Goal: Task Accomplishment & Management: Complete application form

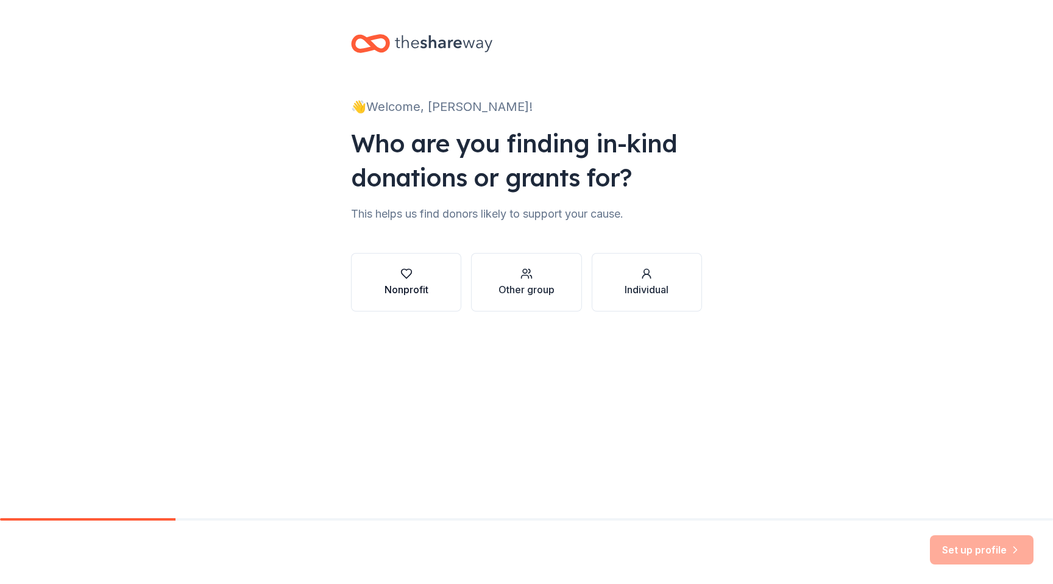
click at [419, 282] on div "Nonprofit" at bounding box center [407, 289] width 44 height 15
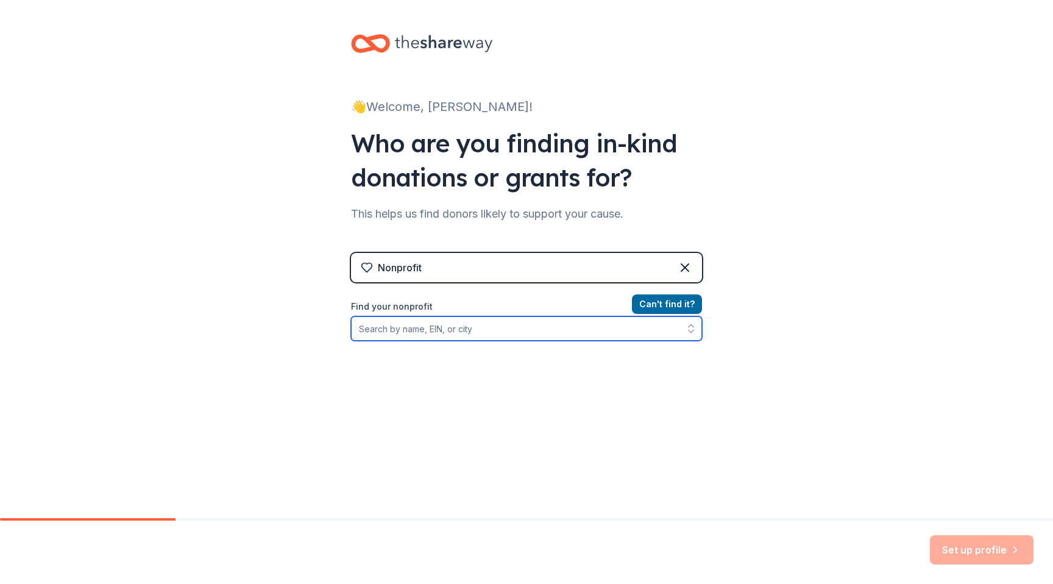
click at [412, 329] on input "Find your nonprofit" at bounding box center [526, 328] width 351 height 24
paste input "100% of proceeds go directly to the National MS Society If you’re able to contr…"
type input "100% of proceeds go directly to the National MS Society If you’re able to contr…"
click at [433, 330] on input "Organization name *" at bounding box center [526, 329] width 351 height 26
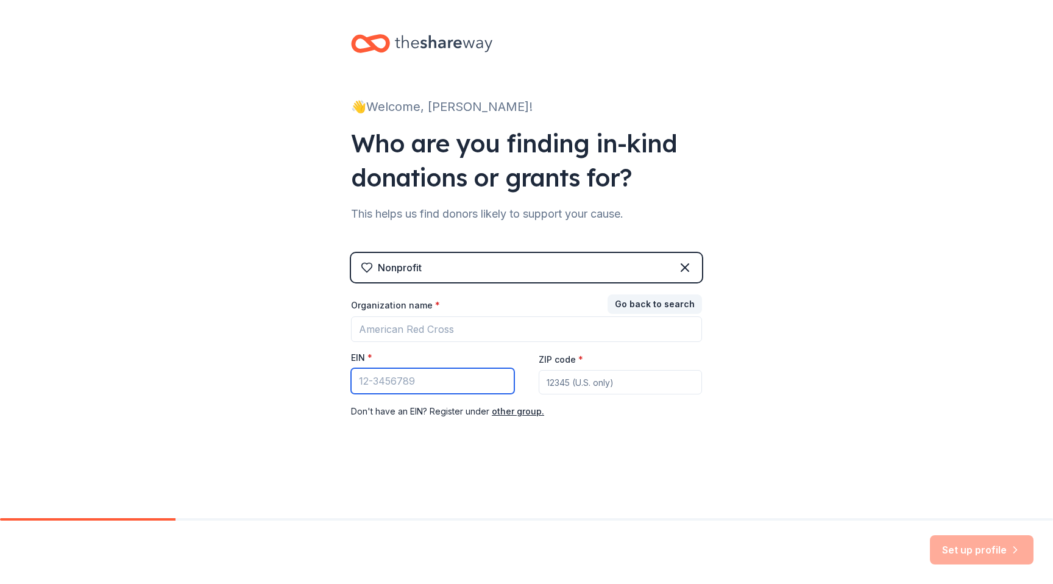
click at [380, 378] on input "EIN *" at bounding box center [432, 381] width 163 height 26
paste input "[US_EMPLOYER_IDENTIFICATION_NUMBER]"
type input "[US_EMPLOYER_IDENTIFICATION_NUMBER]"
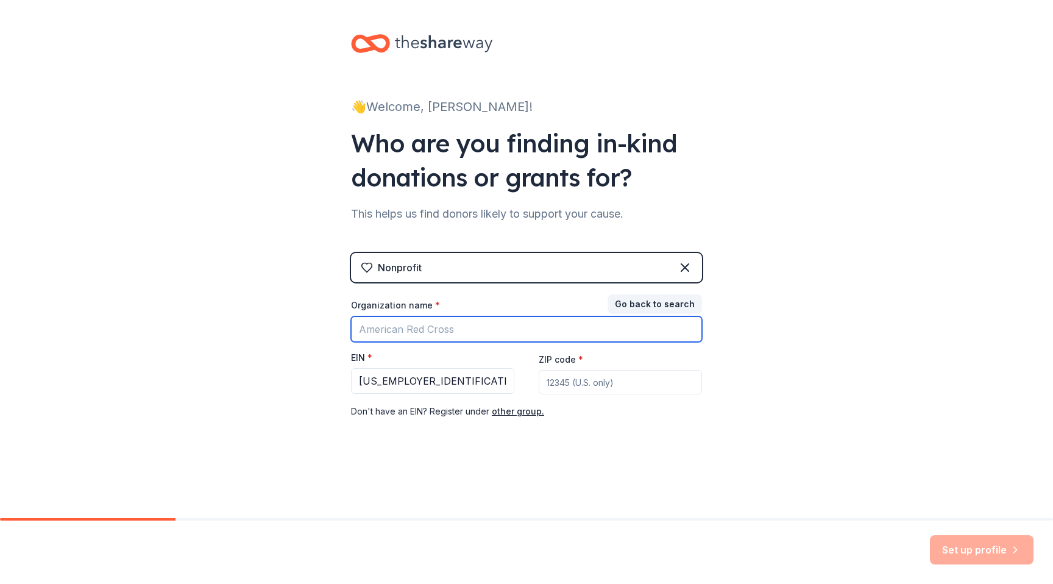
click at [403, 328] on input "Organization name *" at bounding box center [526, 329] width 351 height 26
type input "National MS Society"
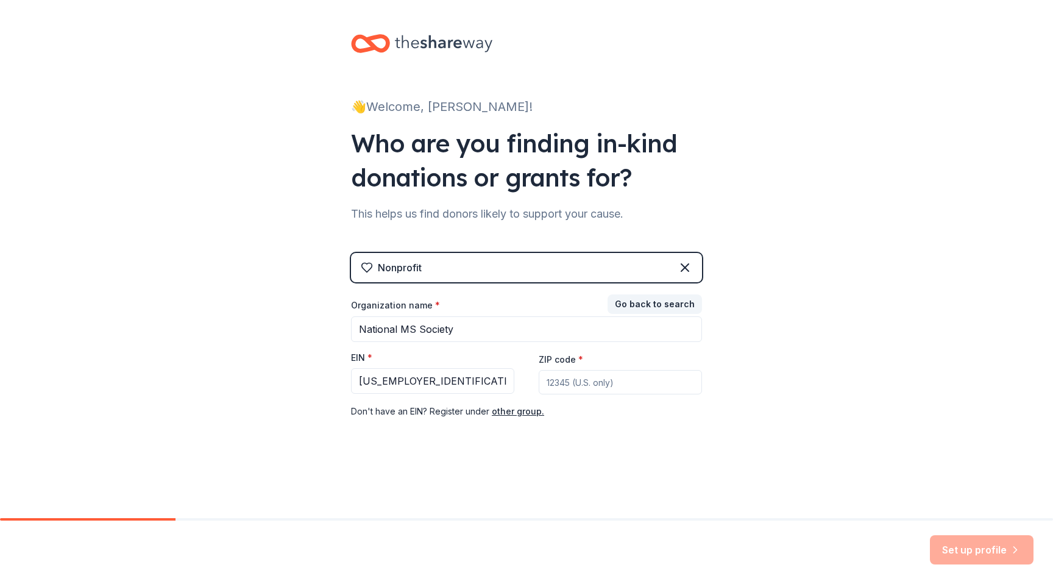
paste input "02021"
type input "02021"
click at [986, 551] on button "Set up profile" at bounding box center [982, 549] width 104 height 29
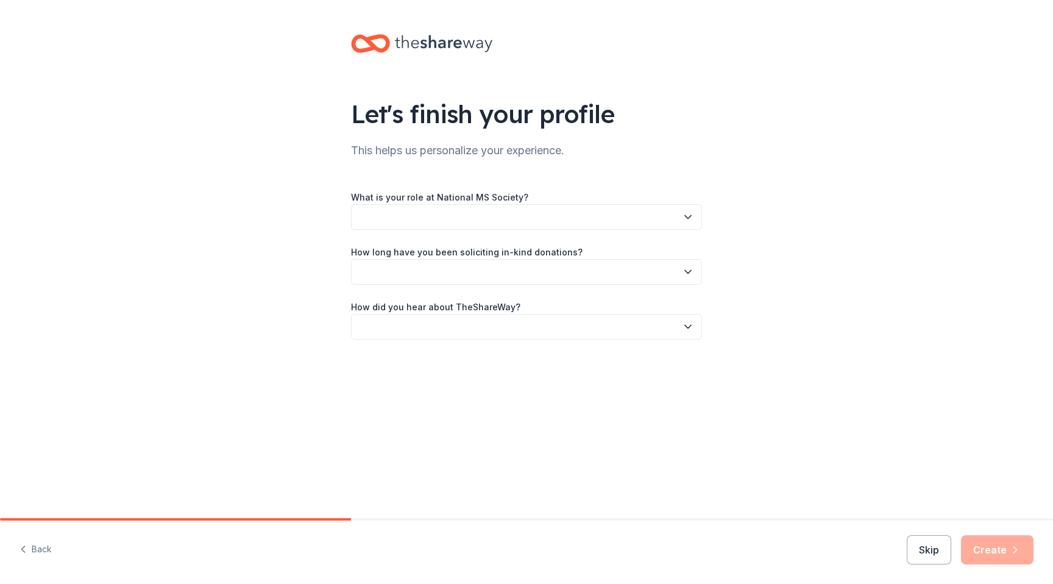
click at [682, 216] on icon "button" at bounding box center [688, 217] width 12 height 12
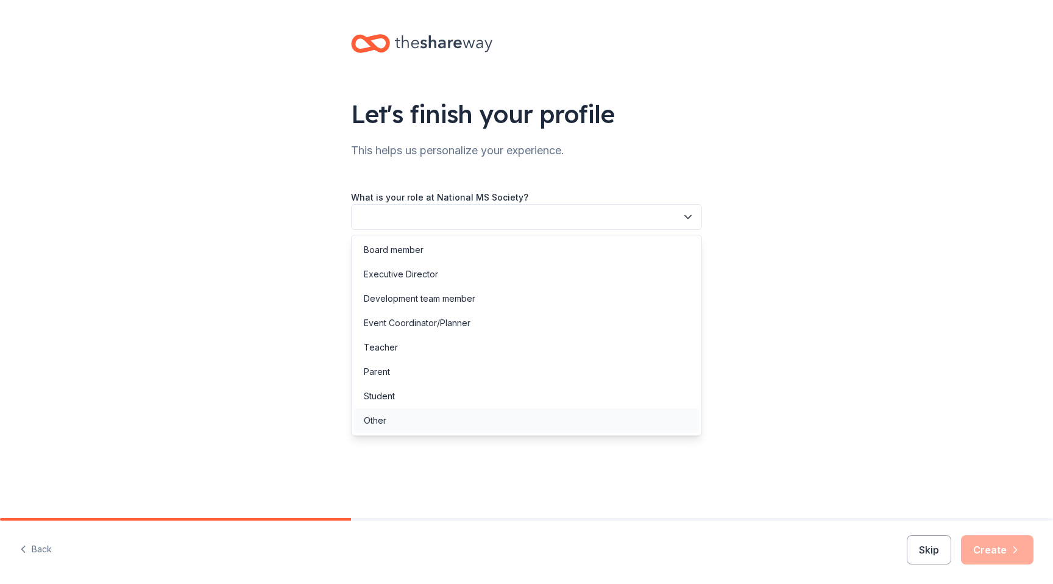
click at [383, 425] on div "Other" at bounding box center [375, 420] width 23 height 15
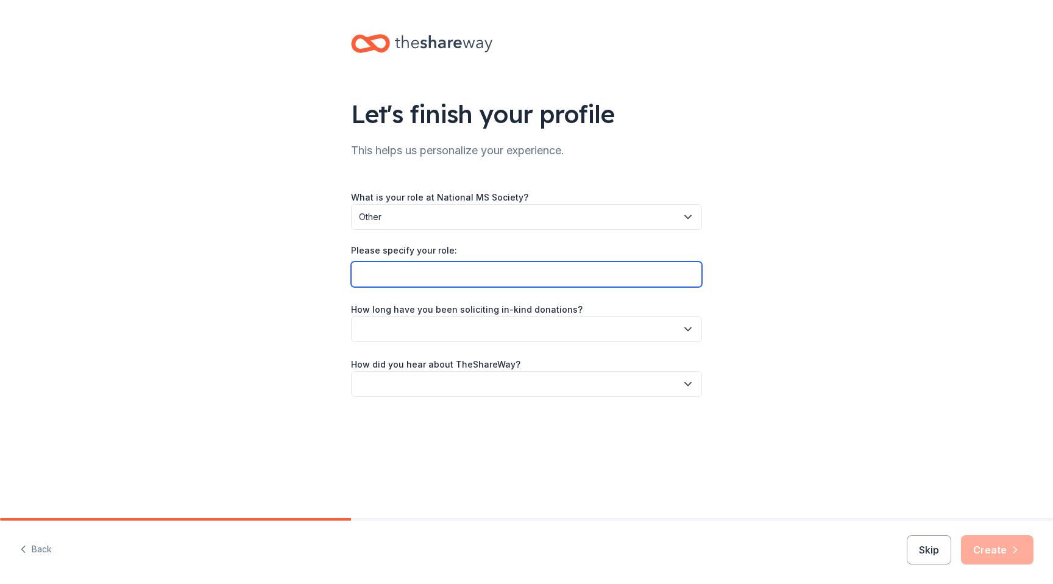
click at [419, 276] on input "Please specify your role:" at bounding box center [526, 274] width 351 height 26
type input "MS Fashion Plates Model"
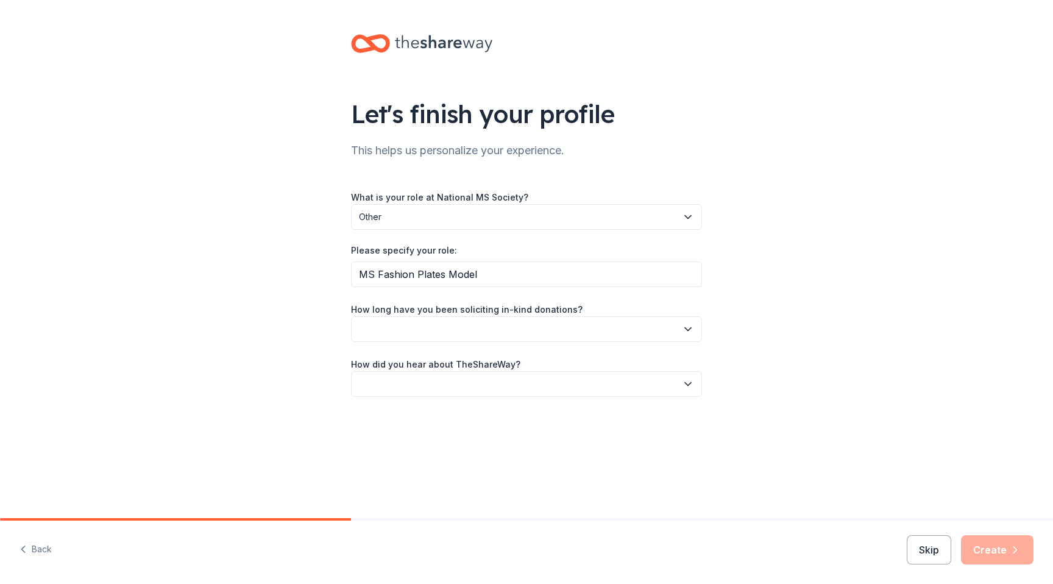
click at [432, 329] on button "button" at bounding box center [526, 329] width 351 height 26
click at [426, 361] on div "This is my first time!" at bounding box center [402, 362] width 77 height 15
click at [422, 380] on button "button" at bounding box center [526, 384] width 351 height 26
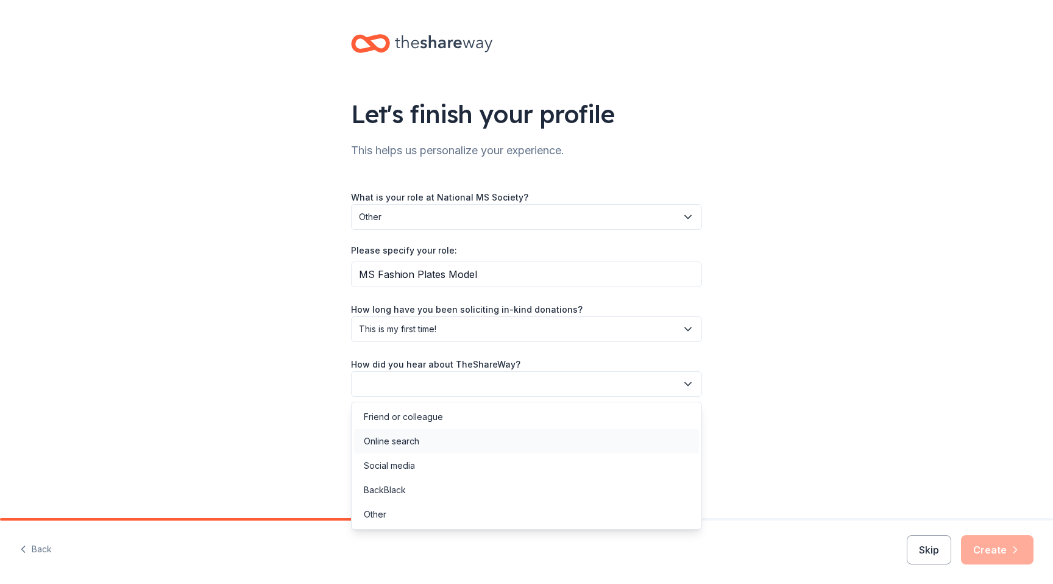
click at [409, 434] on div "Online search" at bounding box center [391, 441] width 55 height 15
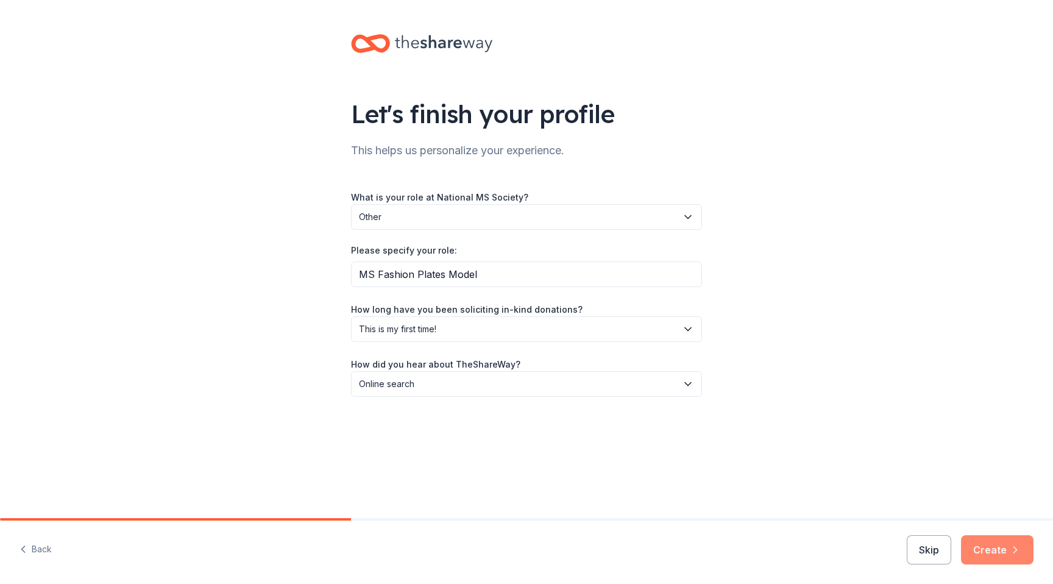
click at [988, 544] on button "Create" at bounding box center [997, 549] width 73 height 29
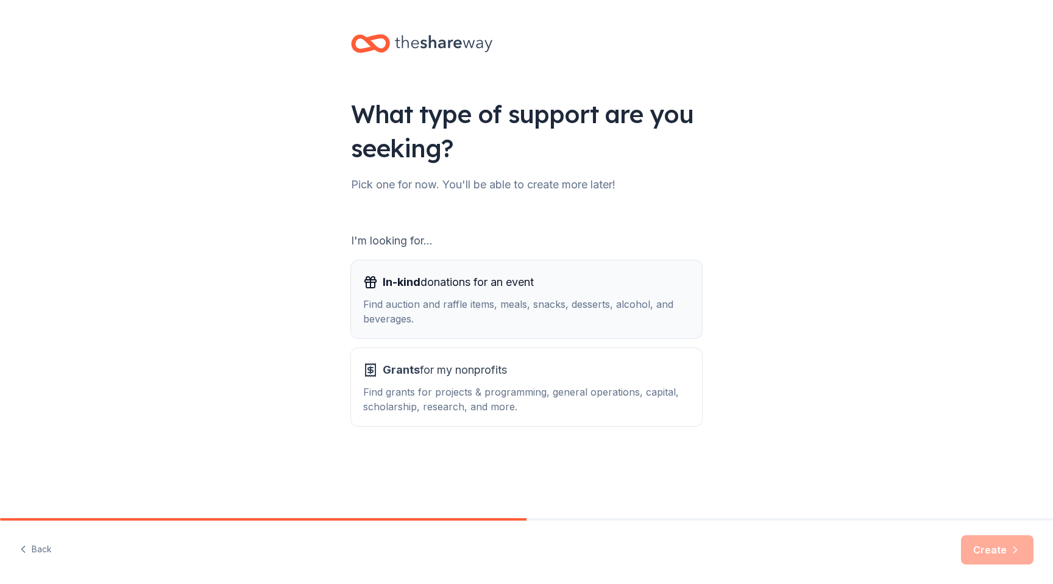
click at [509, 310] on div "Find auction and raffle items, meals, snacks, desserts, alcohol, and beverages." at bounding box center [526, 311] width 327 height 29
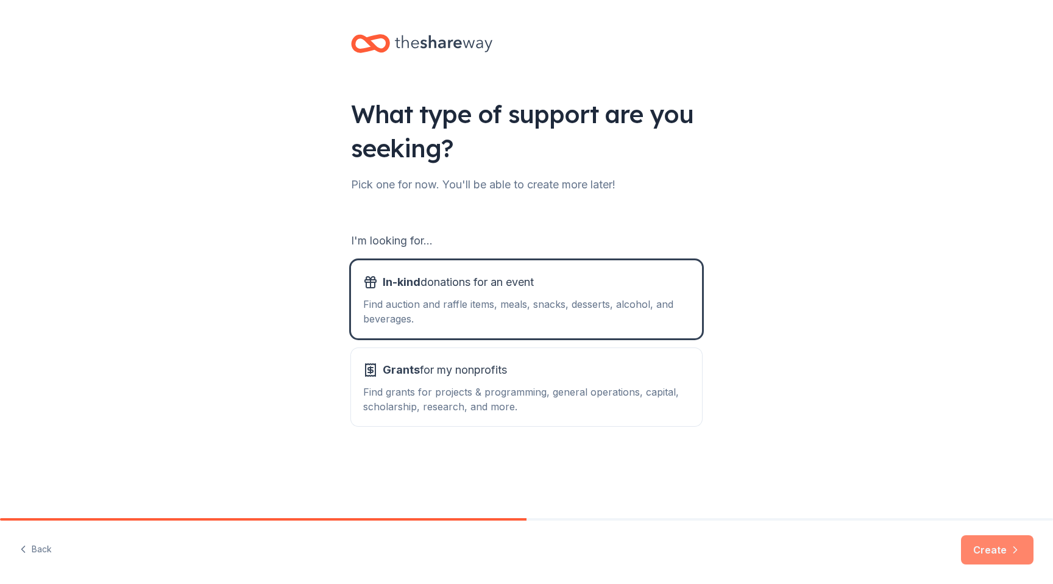
click at [1000, 548] on button "Create" at bounding box center [997, 549] width 73 height 29
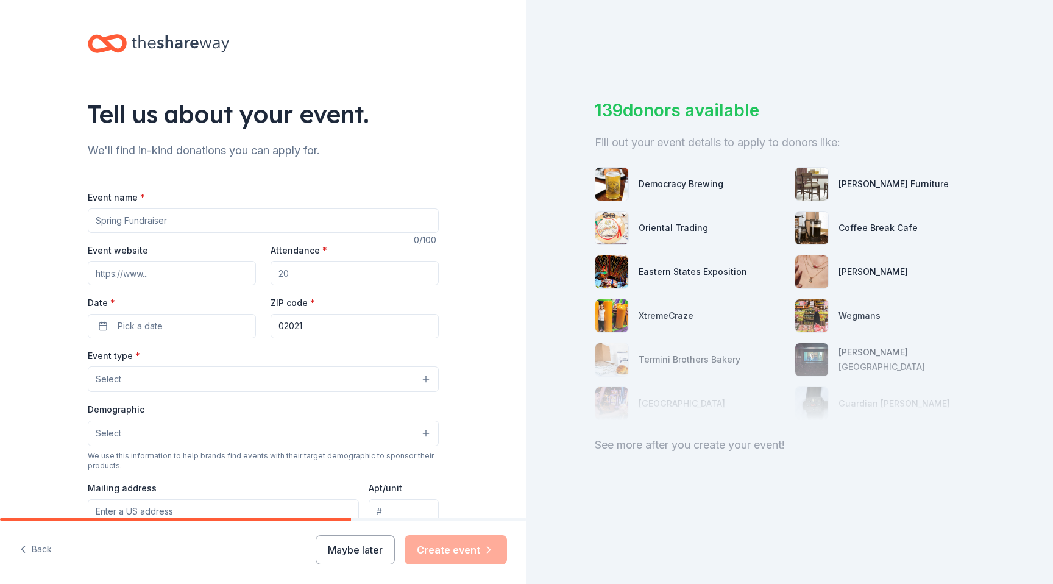
click at [300, 225] on input "Event name *" at bounding box center [263, 220] width 351 height 24
type input "MS Fashion Plates"
paste input "[URL][DOMAIN_NAME]"
type input "[URL][DOMAIN_NAME]"
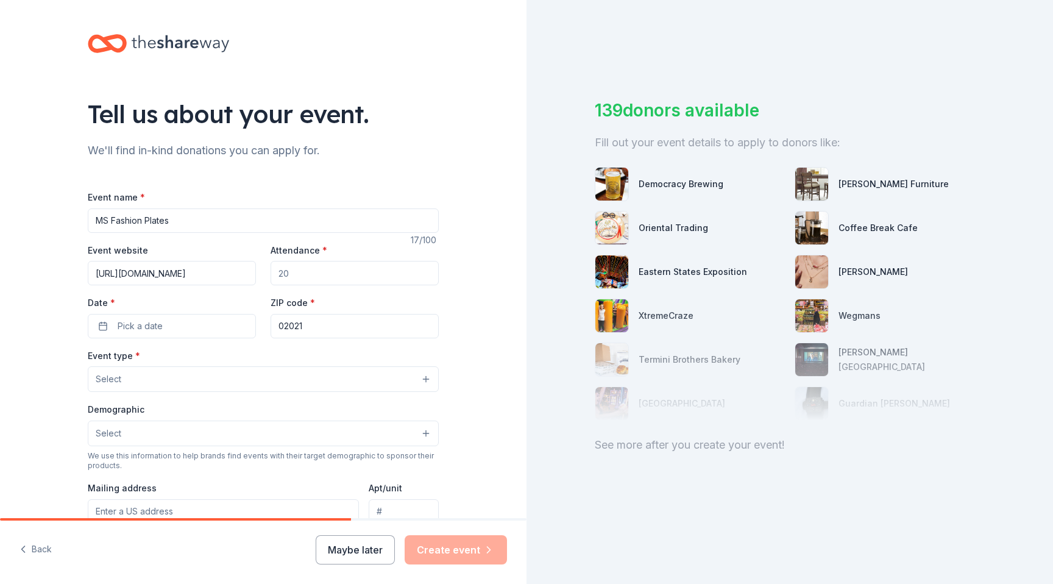
scroll to position [0, 0]
click at [334, 276] on input "Attendance *" at bounding box center [355, 273] width 168 height 24
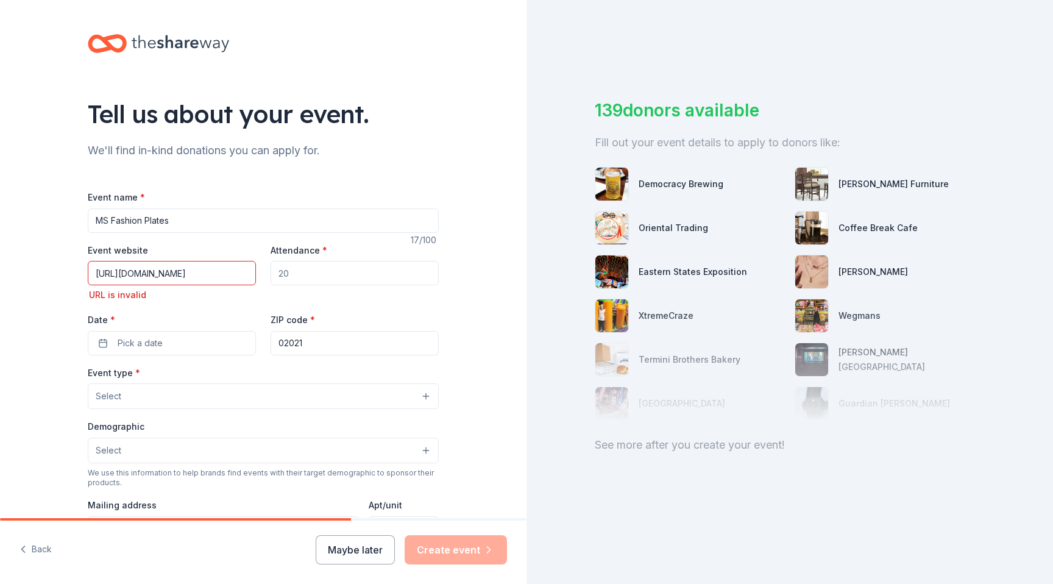
click at [334, 276] on input "Attendance *" at bounding box center [355, 273] width 168 height 24
type input "500"
click at [126, 347] on span "Pick a date" at bounding box center [140, 343] width 45 height 15
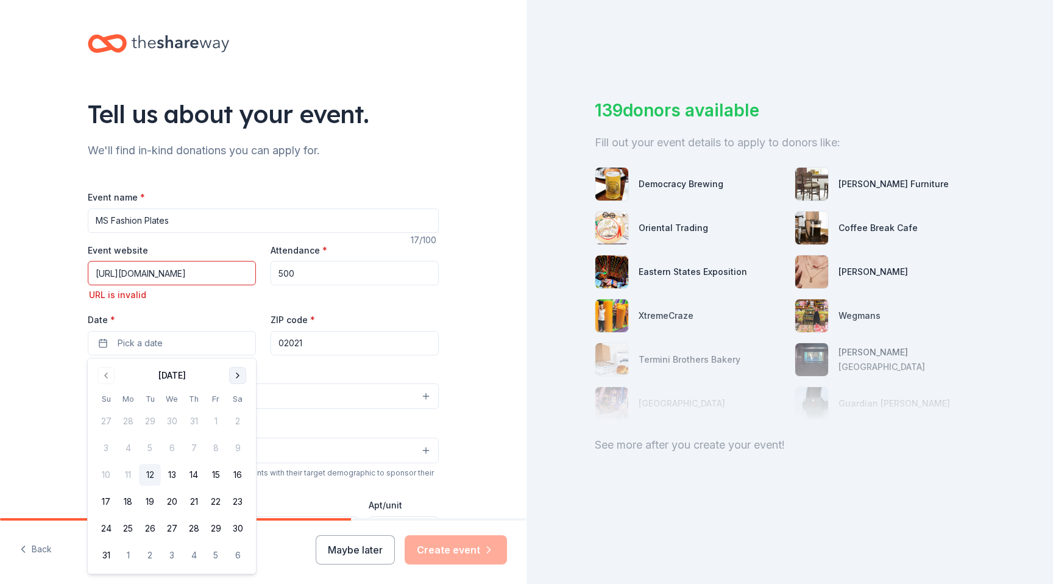
click at [239, 375] on button "Go to next month" at bounding box center [237, 375] width 17 height 17
click at [216, 531] on button "31" at bounding box center [216, 528] width 22 height 22
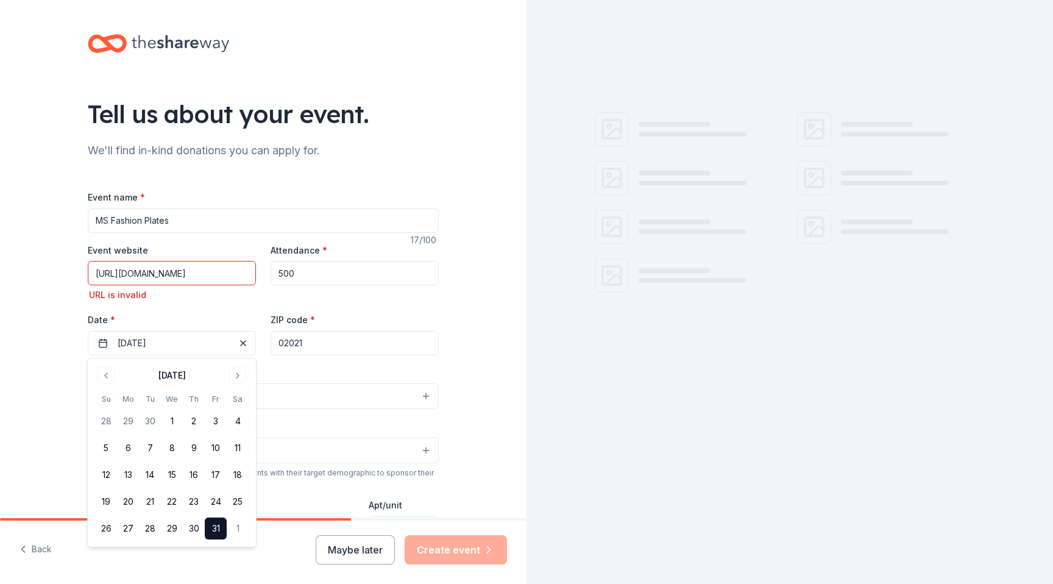
click at [336, 340] on input "02021" at bounding box center [355, 343] width 168 height 24
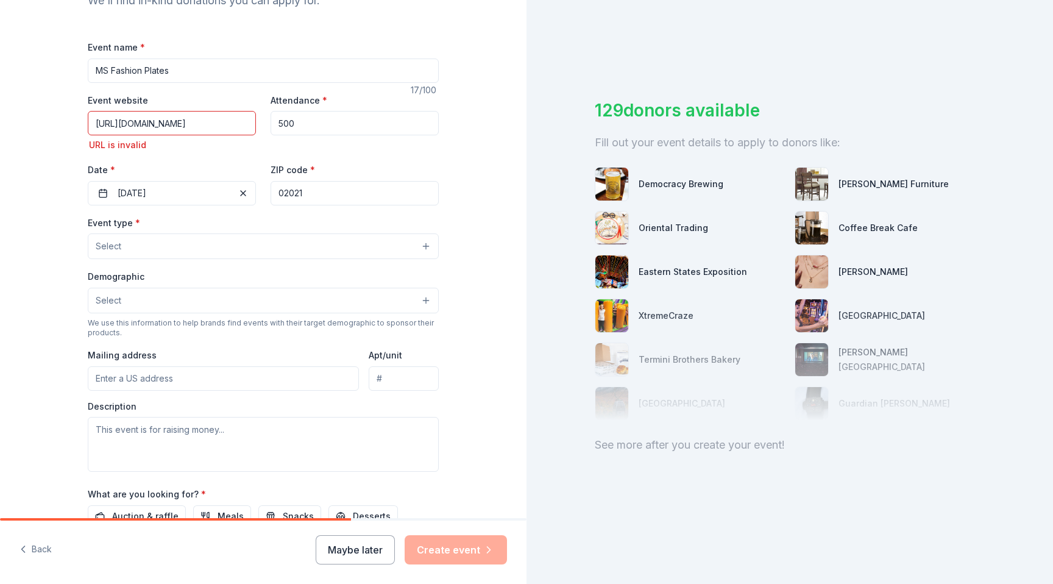
scroll to position [153, 0]
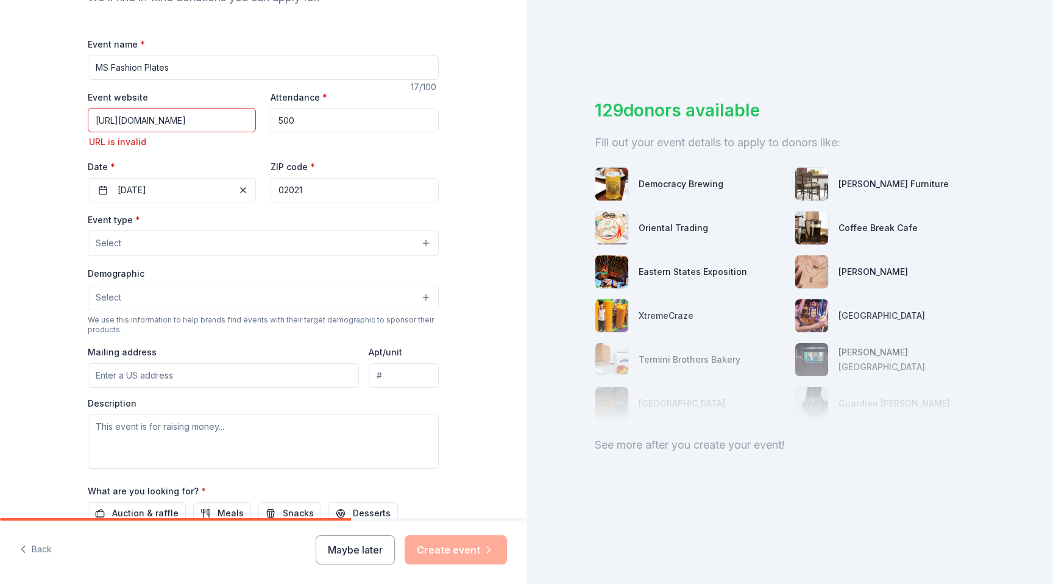
click at [307, 243] on button "Select" at bounding box center [263, 243] width 351 height 26
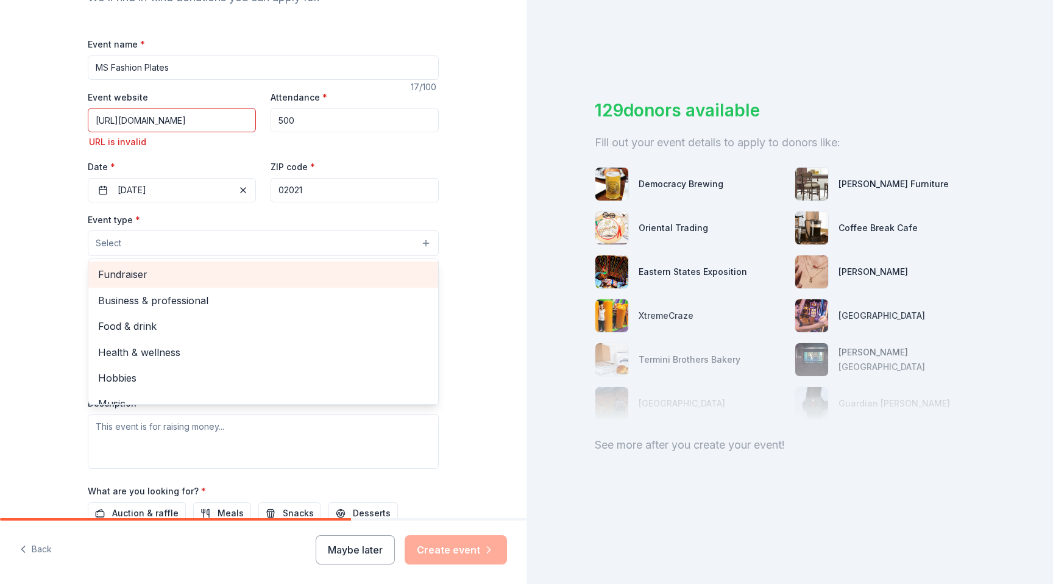
click at [180, 276] on span "Fundraiser" at bounding box center [263, 274] width 330 height 16
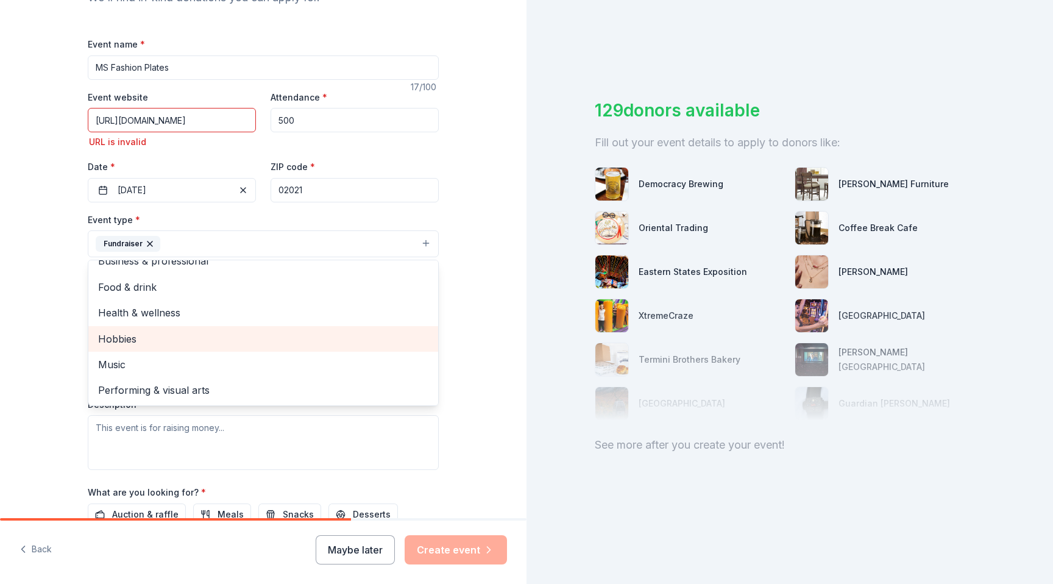
scroll to position [0, 0]
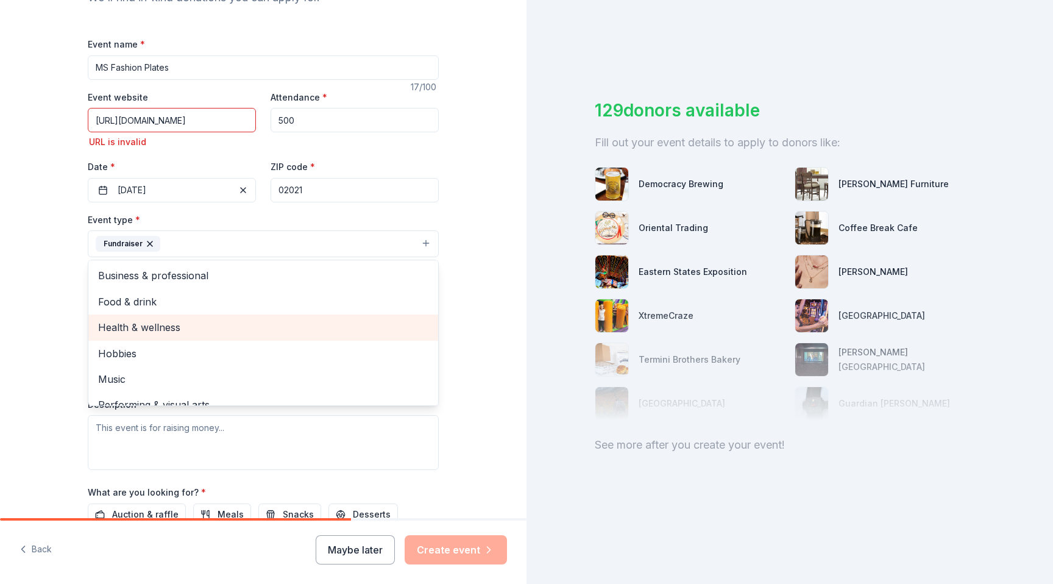
click at [171, 324] on span "Health & wellness" at bounding box center [263, 327] width 330 height 16
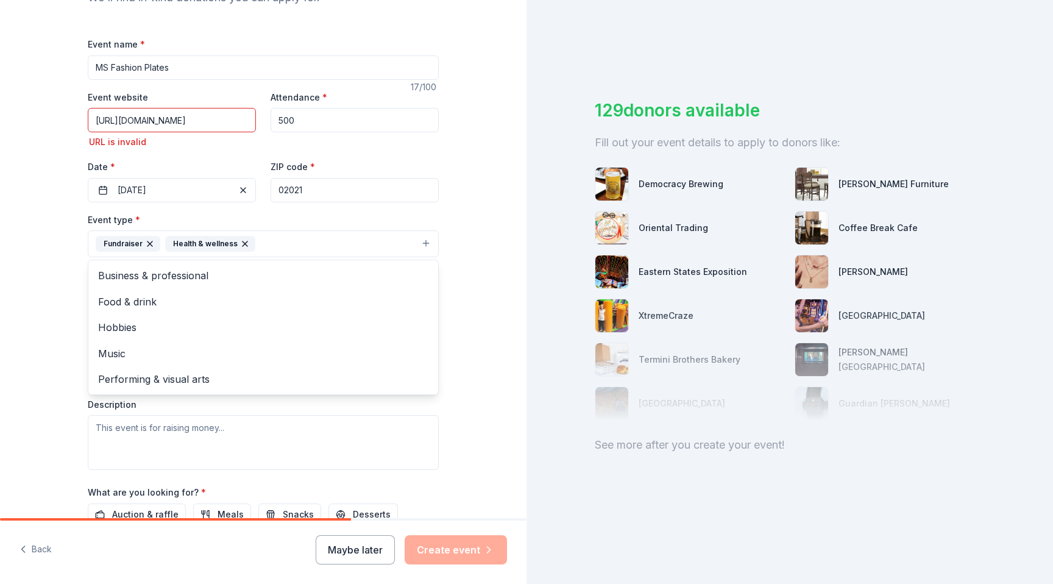
click at [36, 299] on div "Tell us about your event. We'll find in-kind donations you can apply for. Event…" at bounding box center [263, 261] width 526 height 829
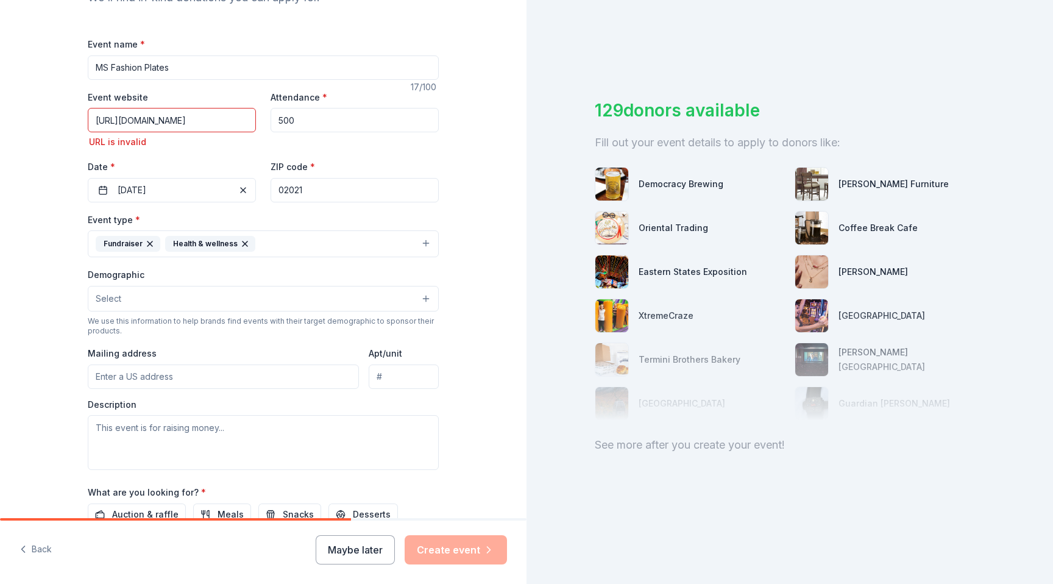
click at [147, 303] on button "Select" at bounding box center [263, 299] width 351 height 26
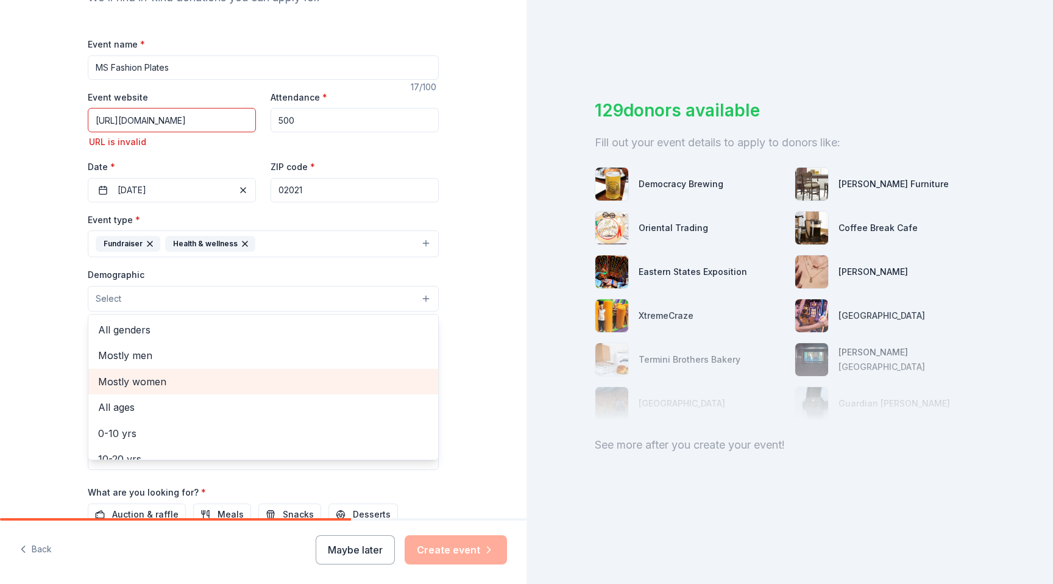
click at [136, 381] on span "Mostly women" at bounding box center [263, 382] width 330 height 16
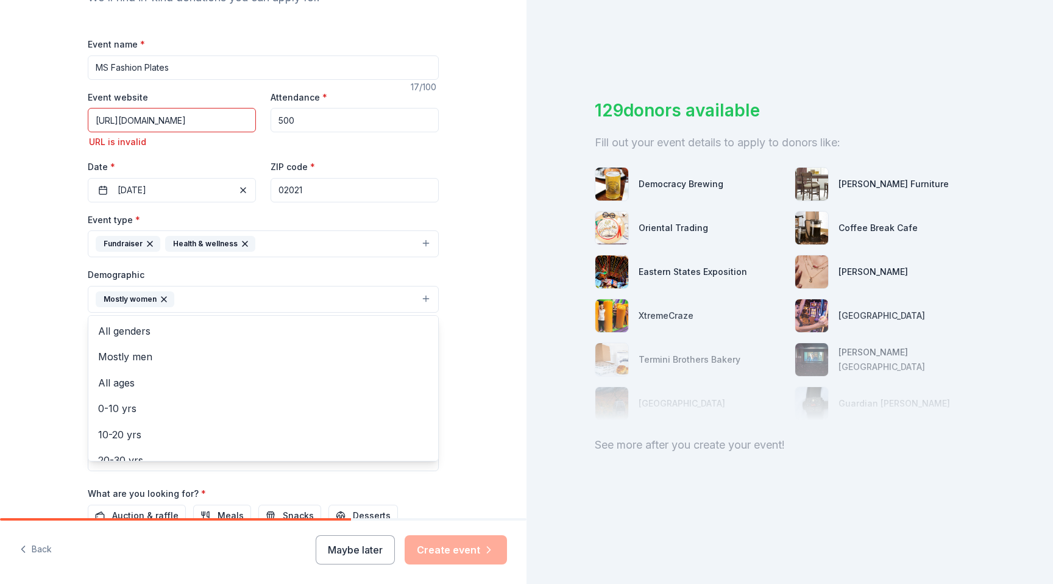
click at [62, 353] on div "Tell us about your event. We'll find in-kind donations you can apply for. Event…" at bounding box center [263, 262] width 526 height 831
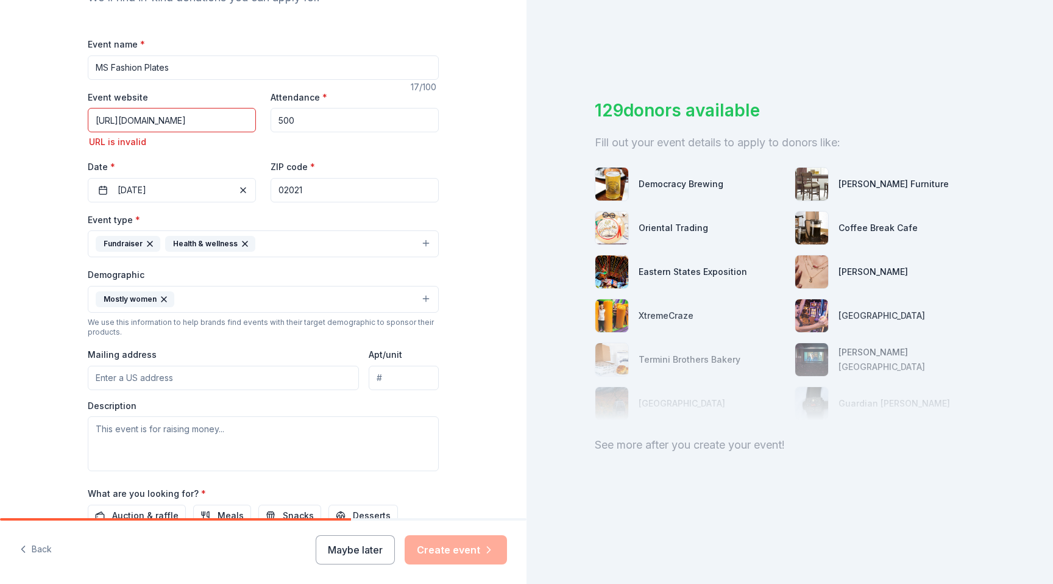
click at [125, 378] on input "Mailing address" at bounding box center [223, 378] width 271 height 24
drag, startPoint x: 203, startPoint y: 375, endPoint x: 317, endPoint y: 380, distance: 114.7
click at [317, 380] on input "[STREET_ADDRESS]" at bounding box center [223, 378] width 271 height 24
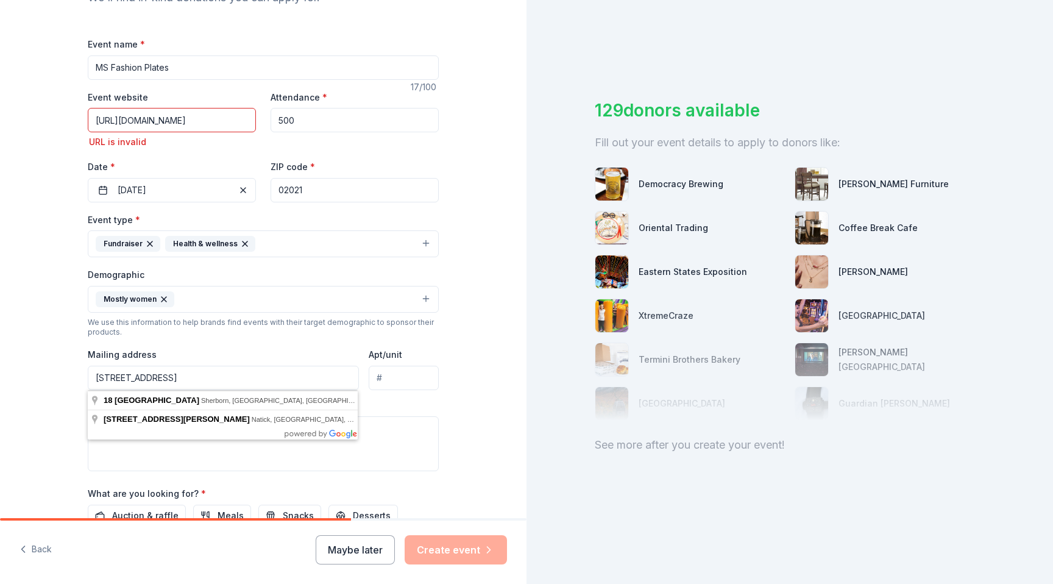
type input "[STREET_ADDRESS]"
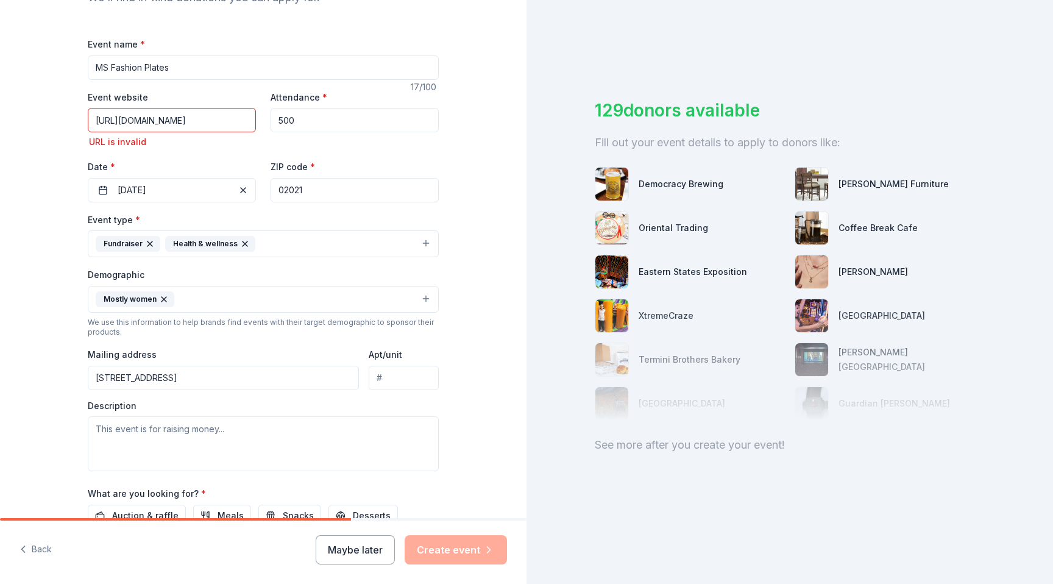
click at [32, 370] on div "Tell us about your event. We'll find in-kind donations you can apply for. Event…" at bounding box center [263, 262] width 526 height 831
click at [259, 431] on textarea at bounding box center [263, 443] width 351 height 55
paste textarea "Fashion Plates is a premier fundraising event of the Greater New England Chapte…"
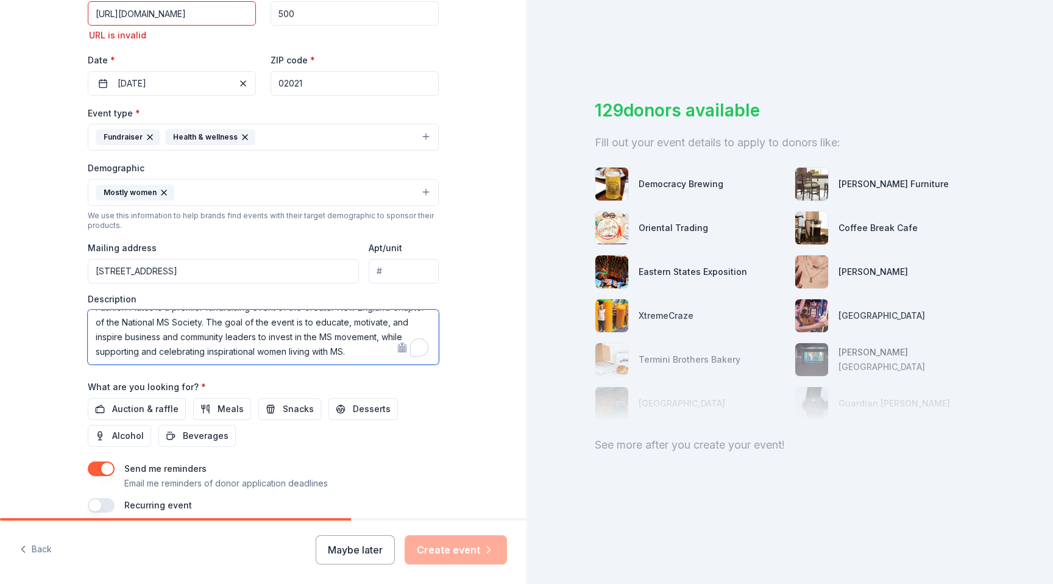
scroll to position [313, 0]
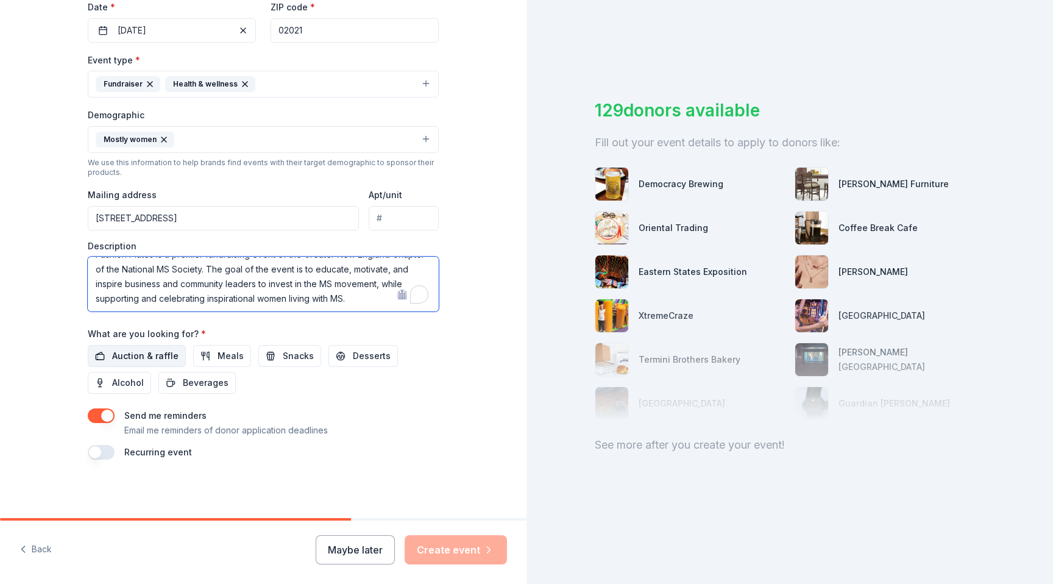
type textarea "Fashion Plates is a premier fundraising event of the Greater New England Chapte…"
click at [112, 356] on button "Auction & raffle" at bounding box center [137, 356] width 98 height 22
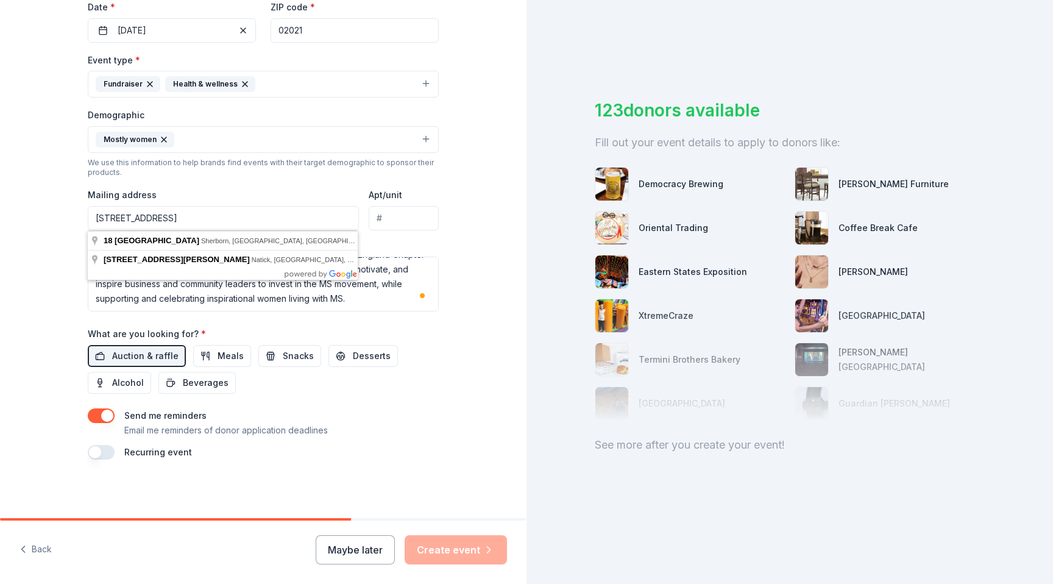
click at [269, 225] on input "[STREET_ADDRESS]" at bounding box center [223, 218] width 271 height 24
type input "[STREET_ADDRESS]"
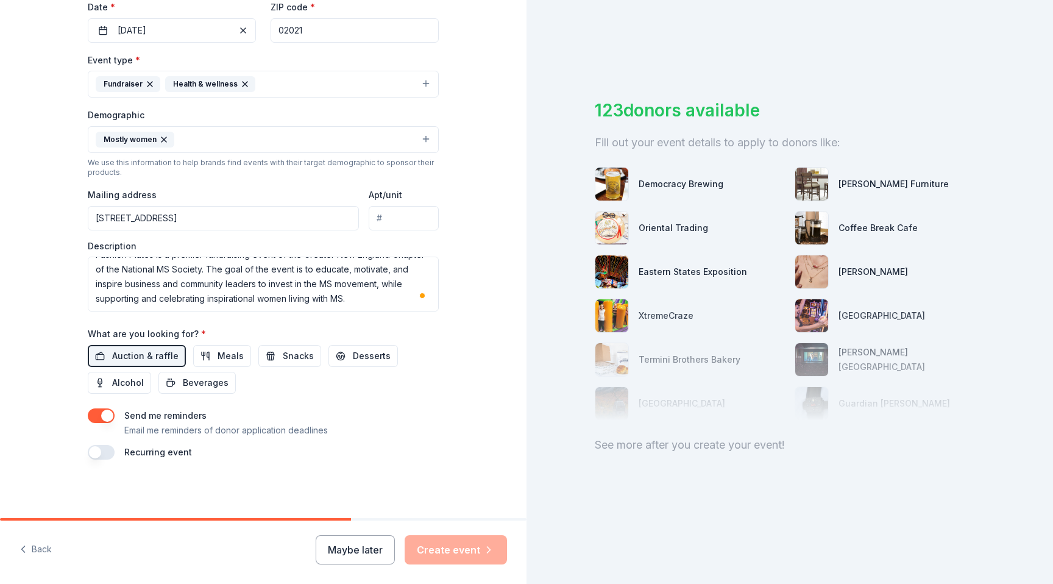
click at [423, 496] on div "Tell us about your event. We'll find in-kind donations you can apply for. Event…" at bounding box center [263, 102] width 390 height 831
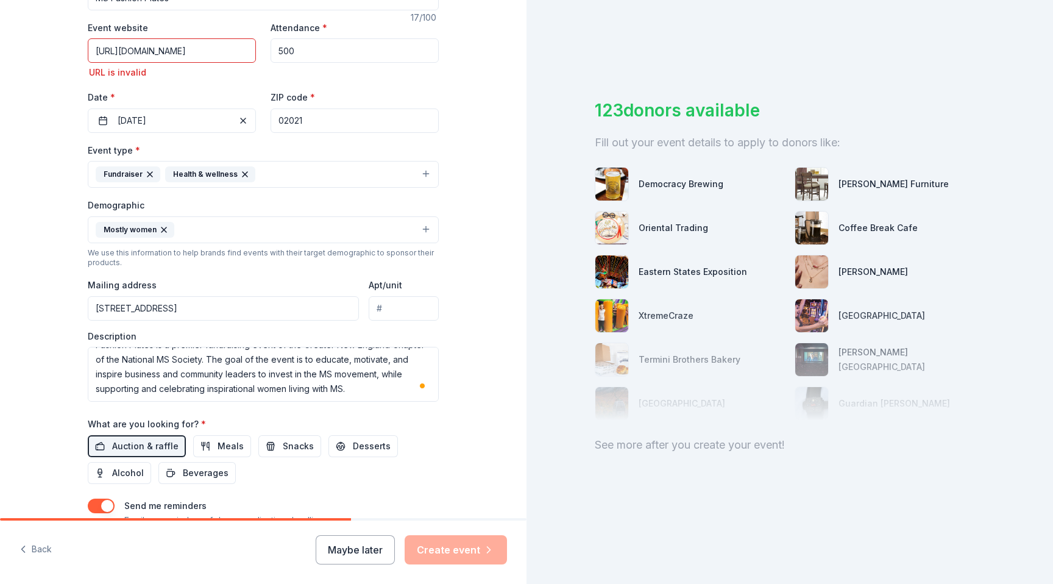
scroll to position [0, 0]
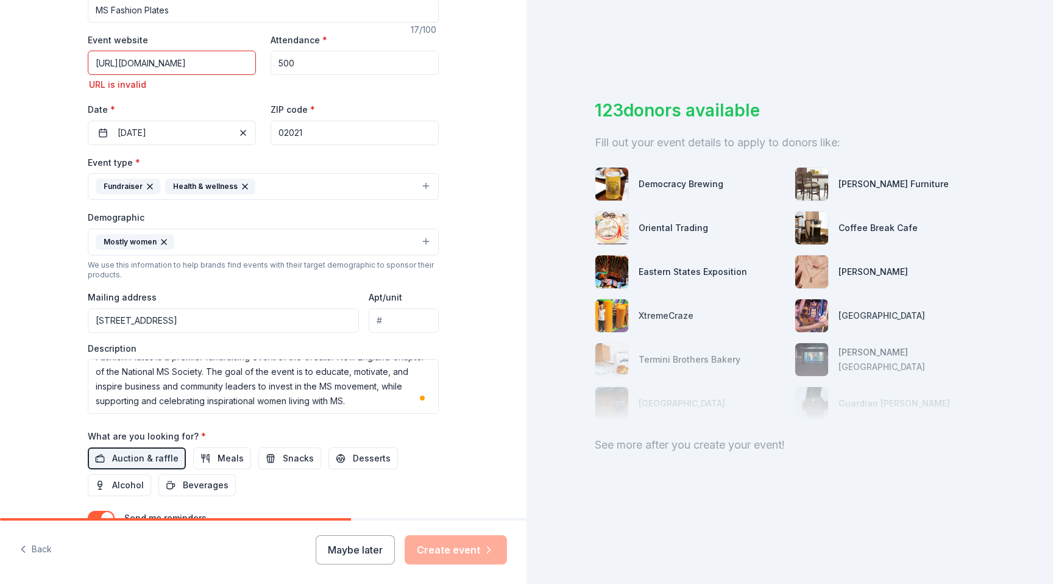
click at [225, 59] on input "[URL][DOMAIN_NAME]" at bounding box center [172, 63] width 168 height 24
click at [94, 61] on input "[URL][DOMAIN_NAME]" at bounding box center [172, 63] width 168 height 24
click at [239, 62] on input "[URL][DOMAIN_NAME]" at bounding box center [172, 63] width 168 height 24
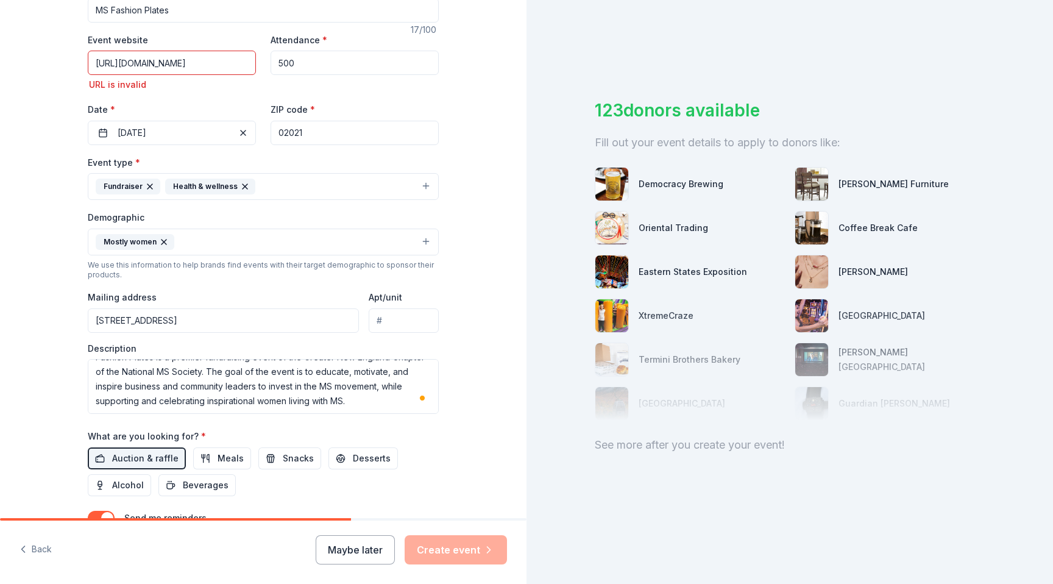
click at [206, 59] on input "[URL][DOMAIN_NAME]" at bounding box center [172, 63] width 168 height 24
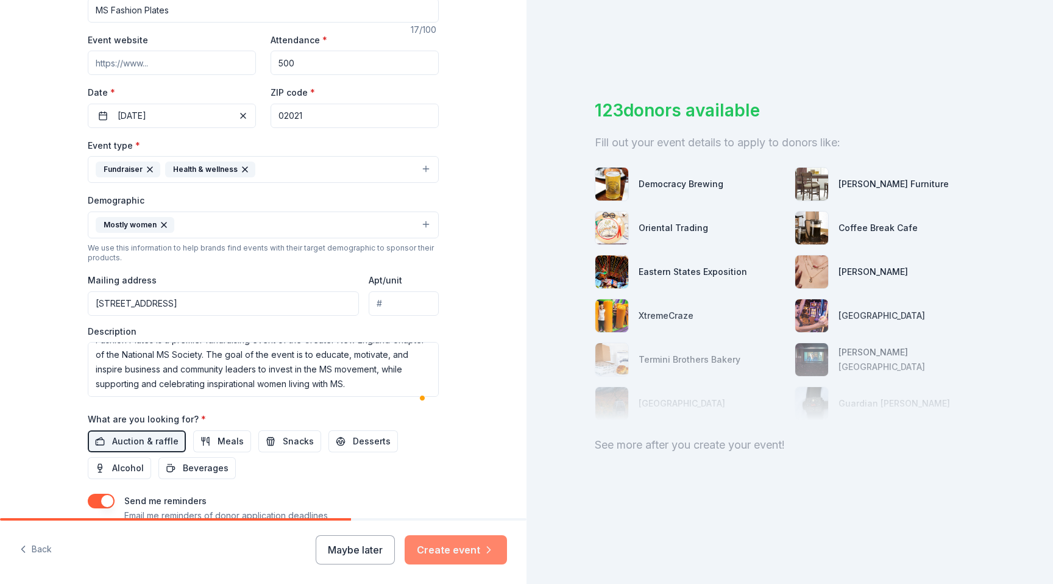
click at [459, 541] on button "Create event" at bounding box center [456, 549] width 102 height 29
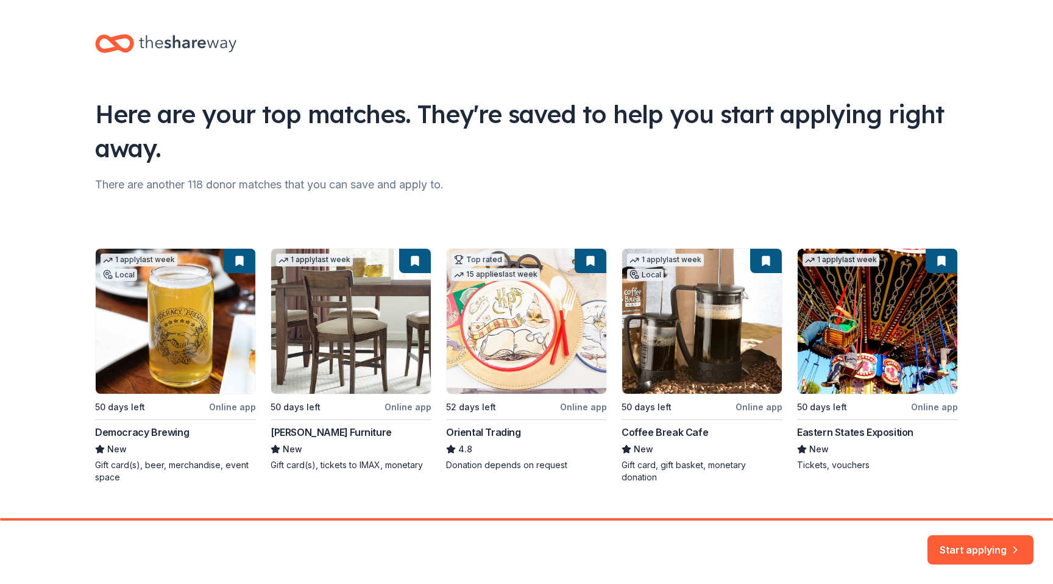
scroll to position [24, 0]
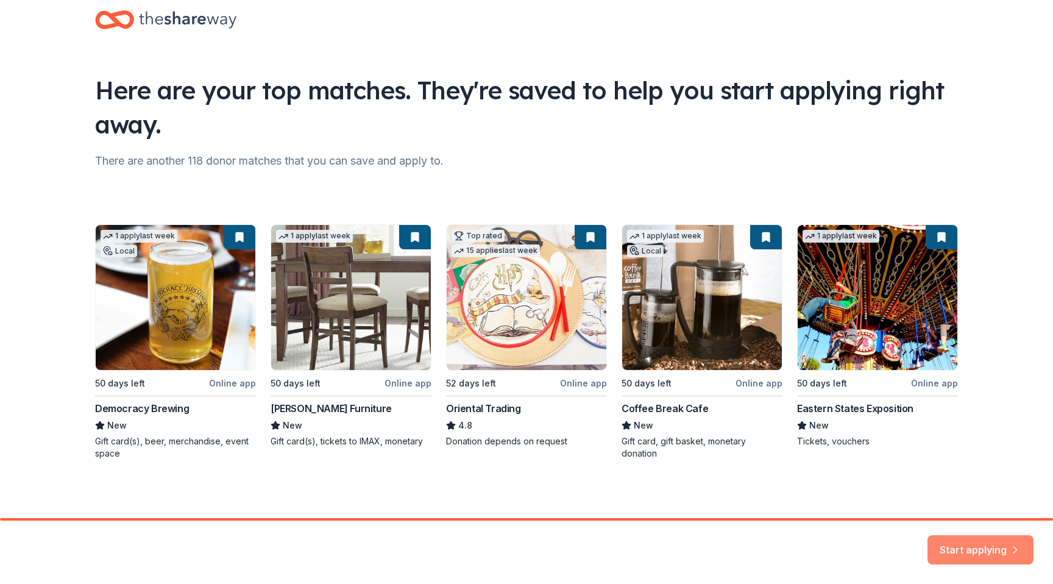
click at [984, 541] on button "Start applying" at bounding box center [980, 545] width 106 height 29
click at [981, 547] on div "Start applying" at bounding box center [980, 549] width 106 height 29
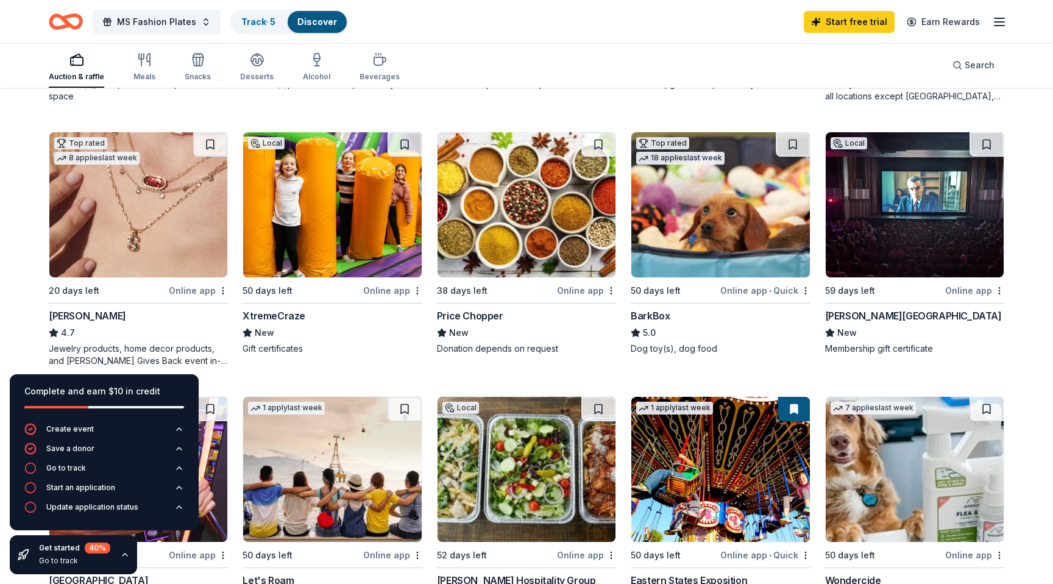
scroll to position [377, 0]
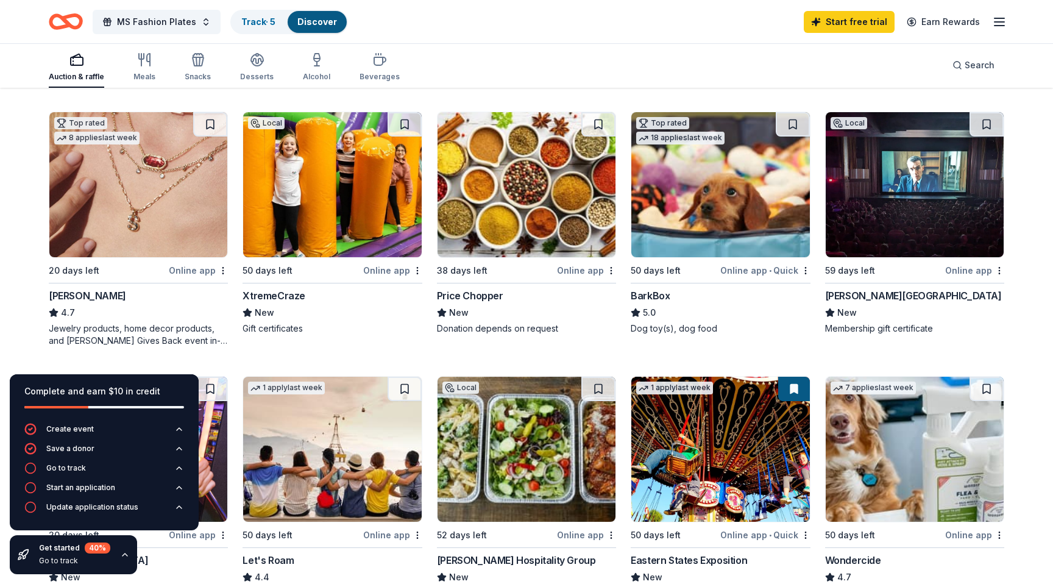
click at [95, 294] on div "[PERSON_NAME]" at bounding box center [87, 295] width 77 height 15
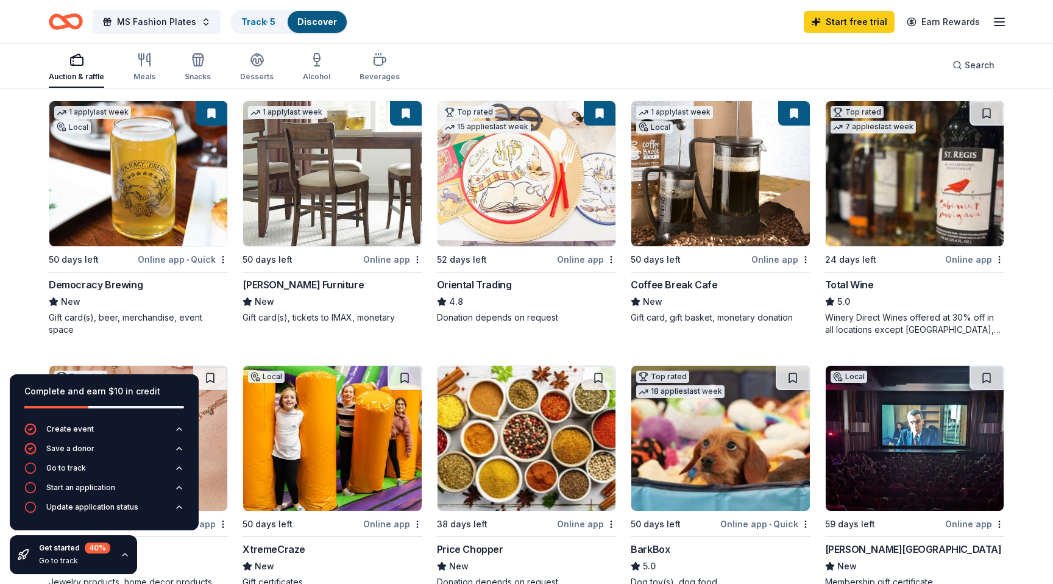
scroll to position [0, 0]
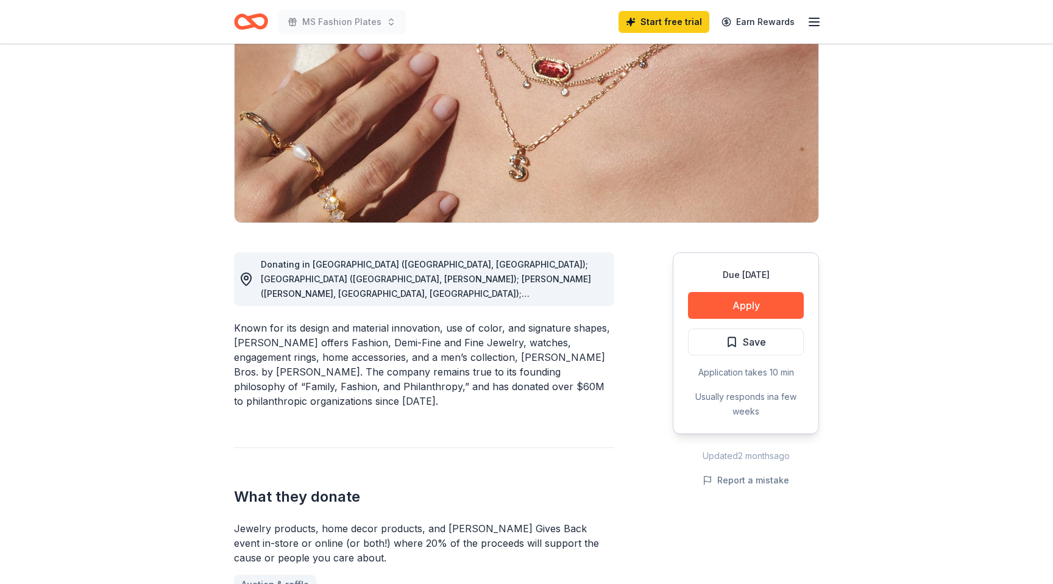
scroll to position [154, 0]
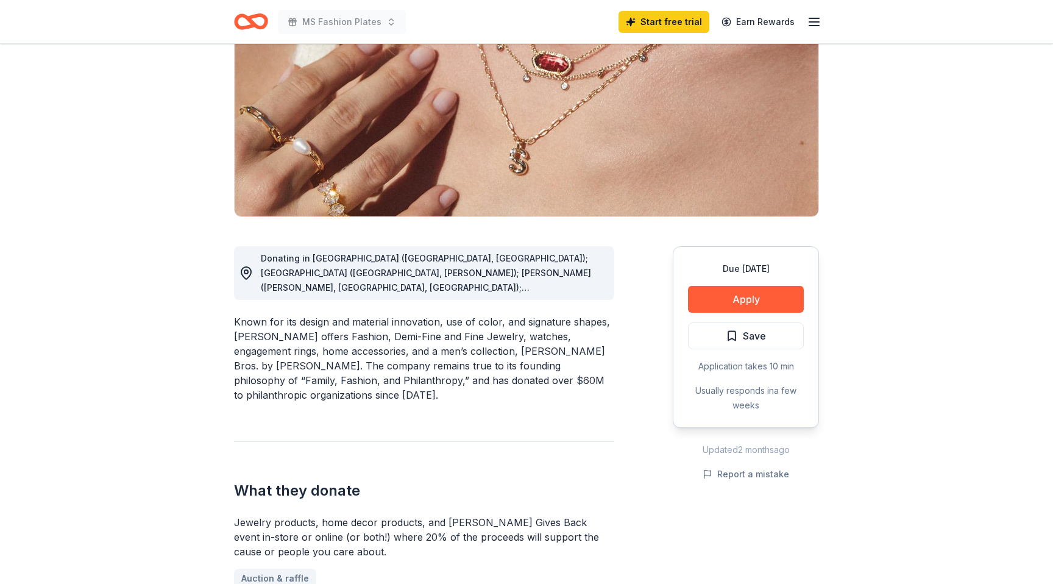
click at [480, 279] on div "Donating in [GEOGRAPHIC_DATA] ([GEOGRAPHIC_DATA], [GEOGRAPHIC_DATA]); [GEOGRAPH…" at bounding box center [433, 273] width 344 height 44
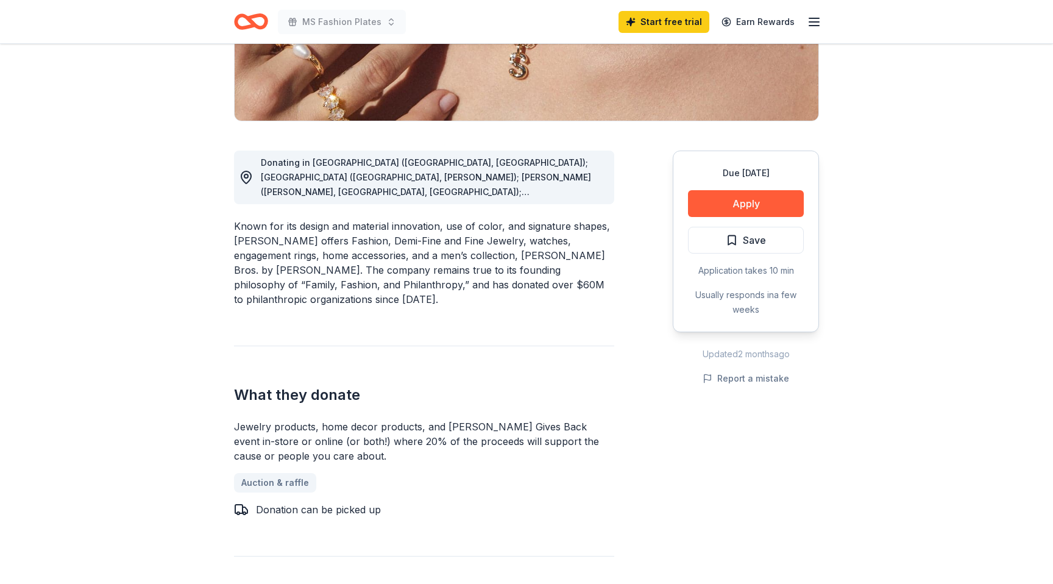
scroll to position [243, 0]
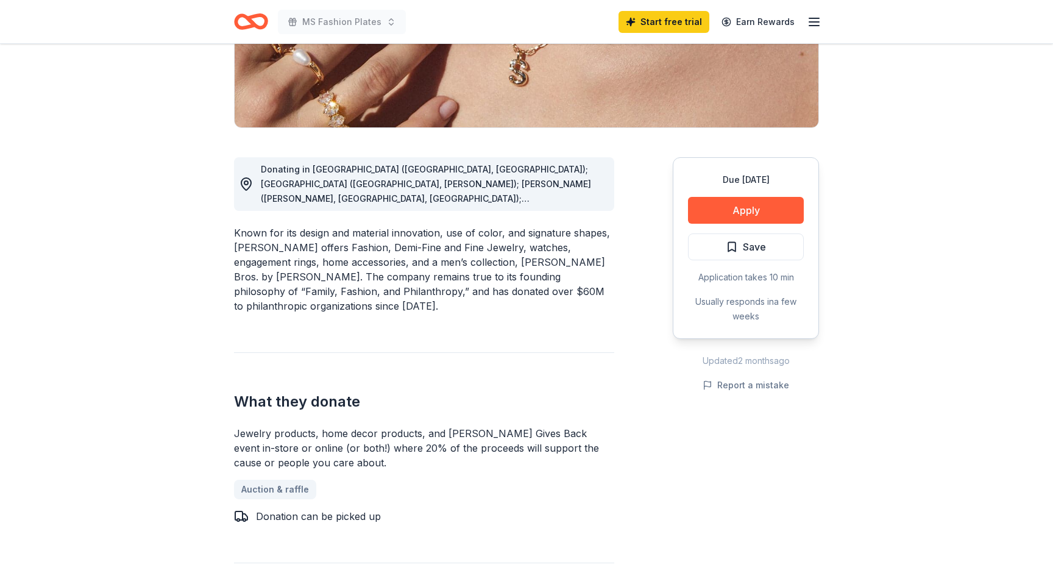
drag, startPoint x: 527, startPoint y: 183, endPoint x: 499, endPoint y: 185, distance: 28.1
click at [499, 185] on span "Donating in [GEOGRAPHIC_DATA] ([GEOGRAPHIC_DATA], [GEOGRAPHIC_DATA]); [GEOGRAPH…" at bounding box center [426, 322] width 330 height 317
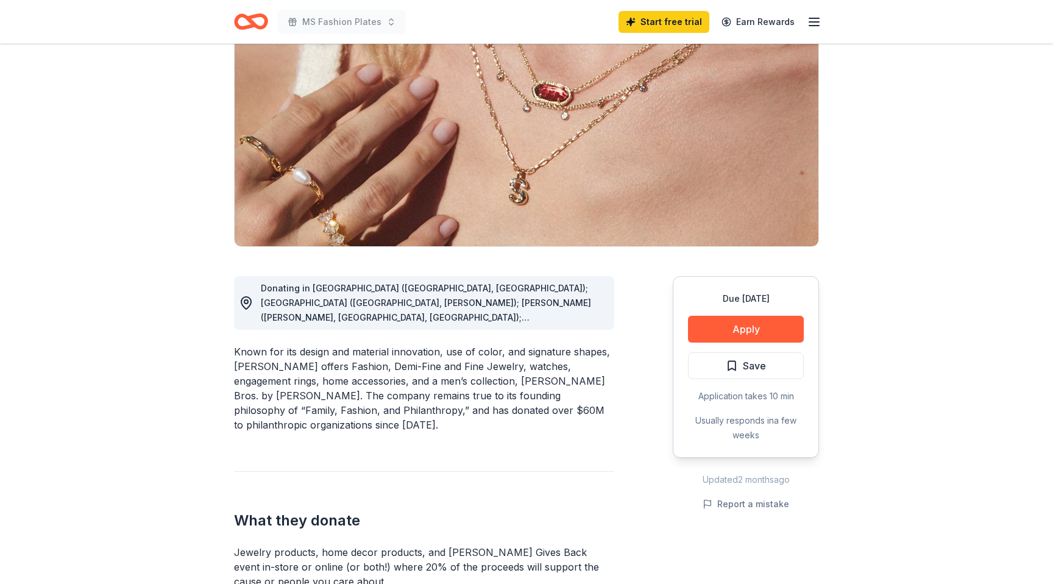
scroll to position [0, 0]
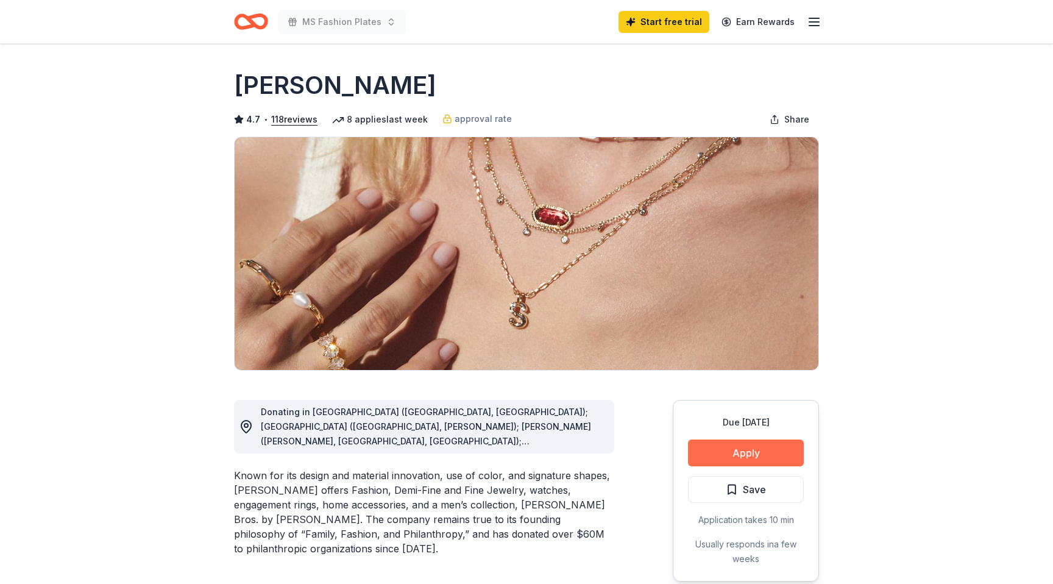
click at [738, 448] on button "Apply" at bounding box center [746, 452] width 116 height 27
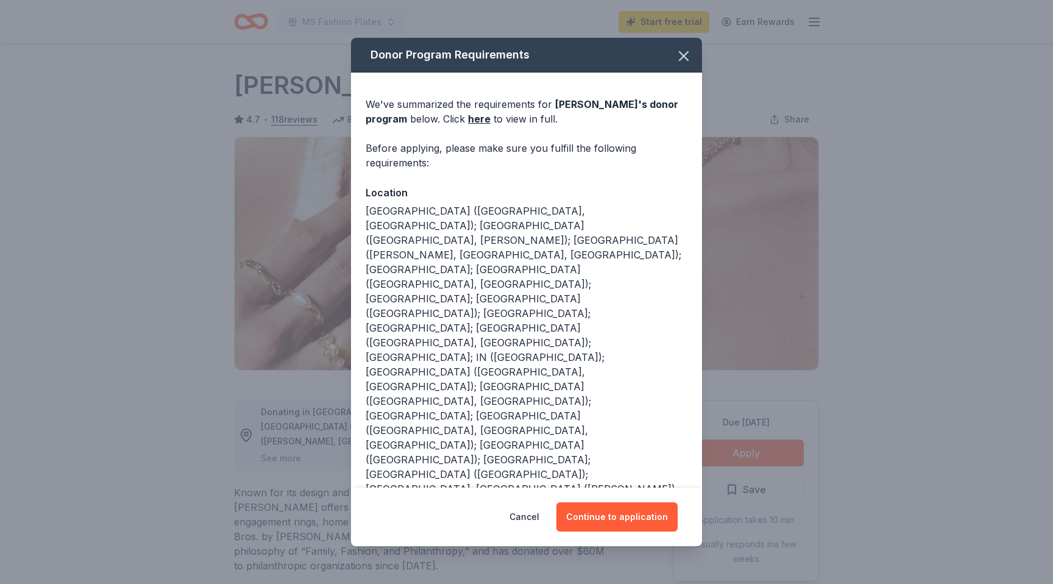
scroll to position [25, 0]
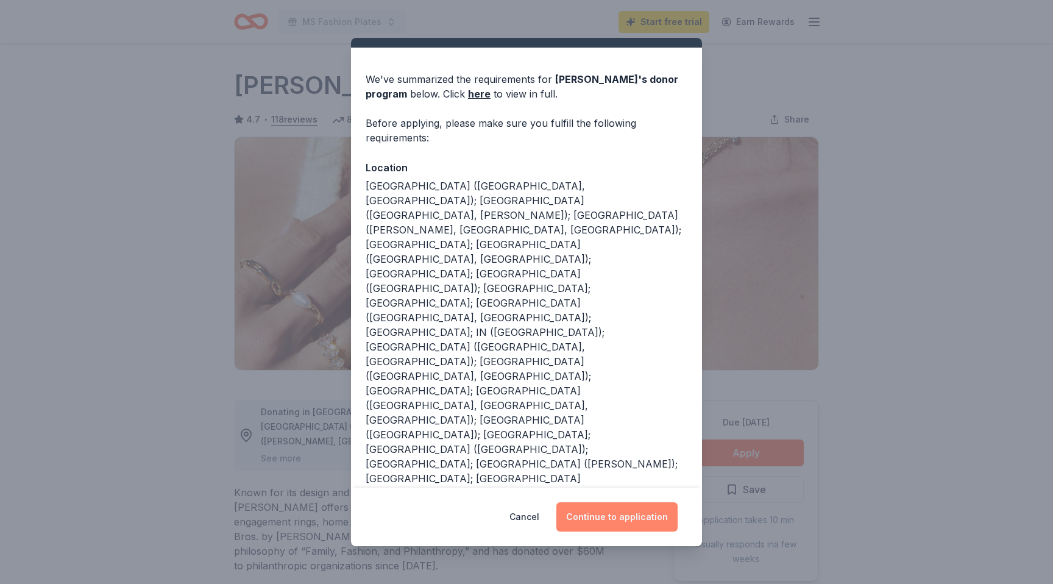
click at [636, 515] on button "Continue to application" at bounding box center [616, 516] width 121 height 29
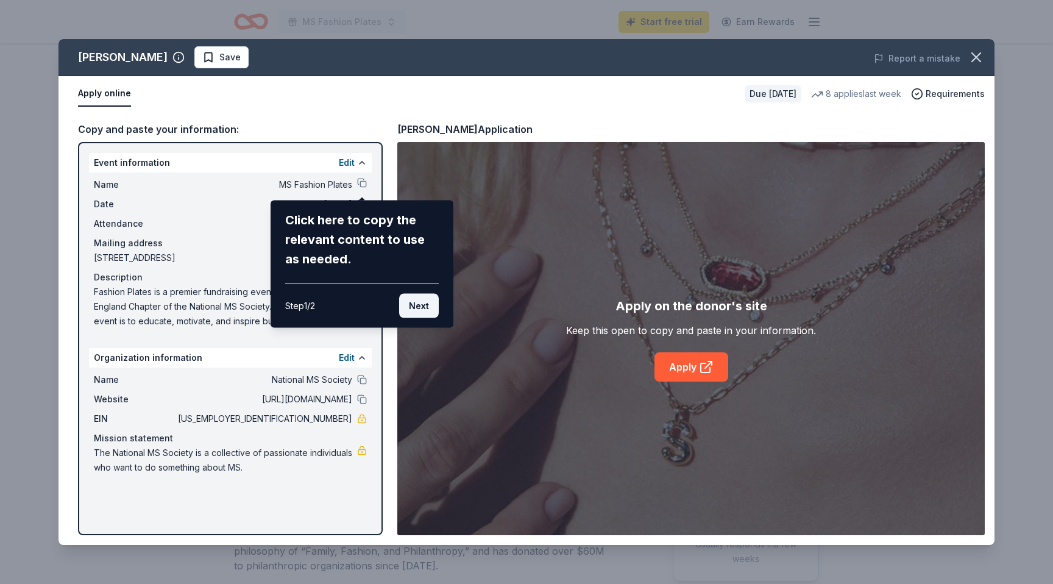
click at [411, 299] on button "Next" at bounding box center [419, 306] width 40 height 24
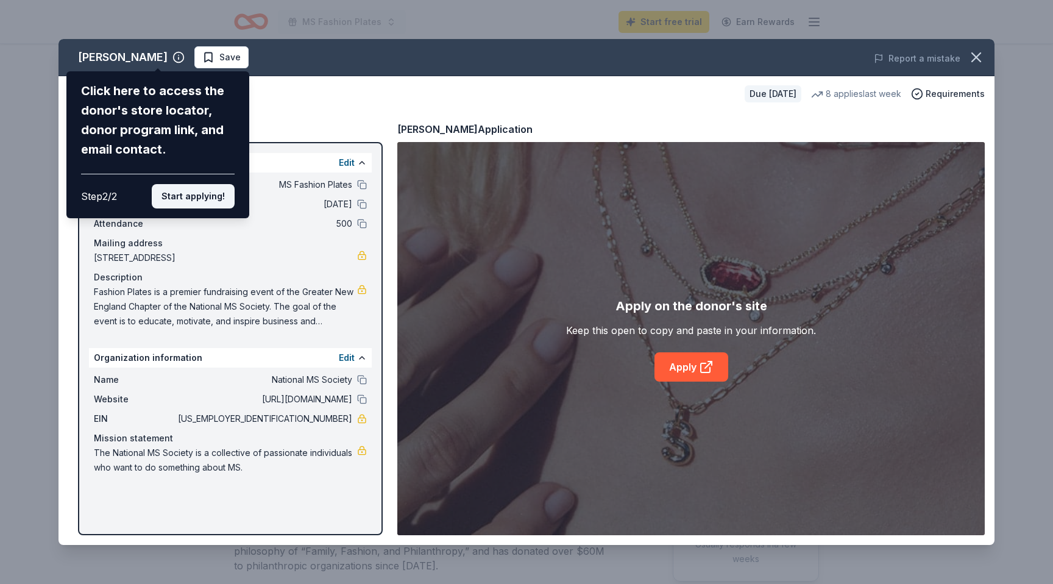
click at [207, 195] on button "Start applying!" at bounding box center [193, 196] width 83 height 24
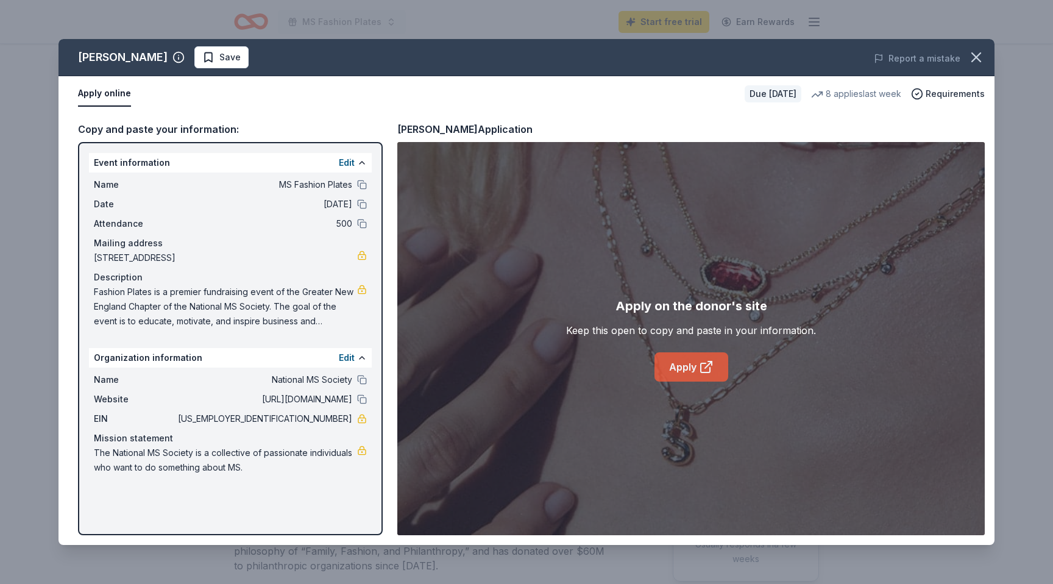
click at [677, 367] on link "Apply" at bounding box center [691, 366] width 74 height 29
